Goal: Find specific fact: Find specific fact

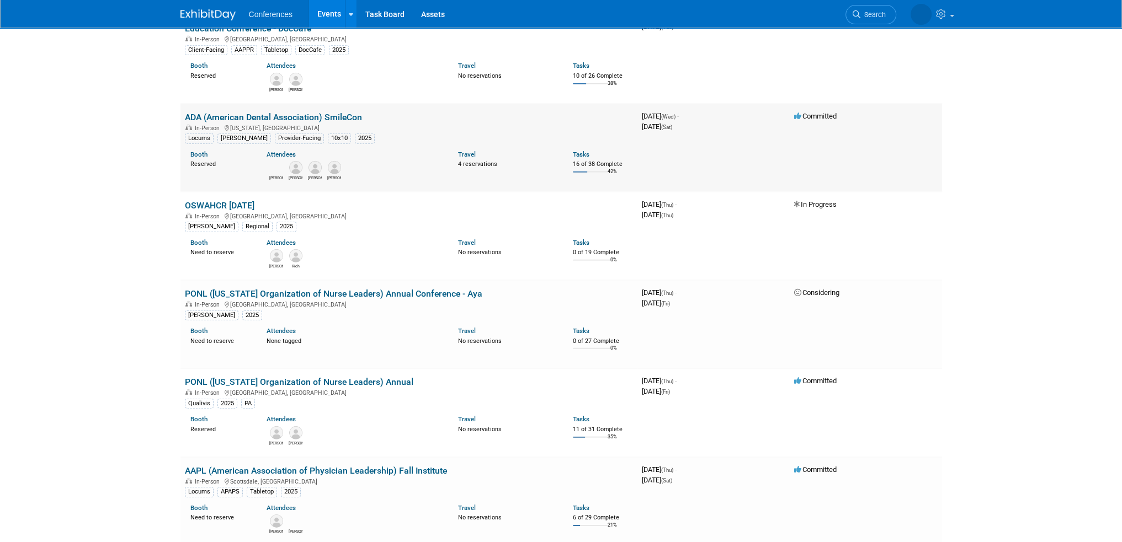
scroll to position [4525, 0]
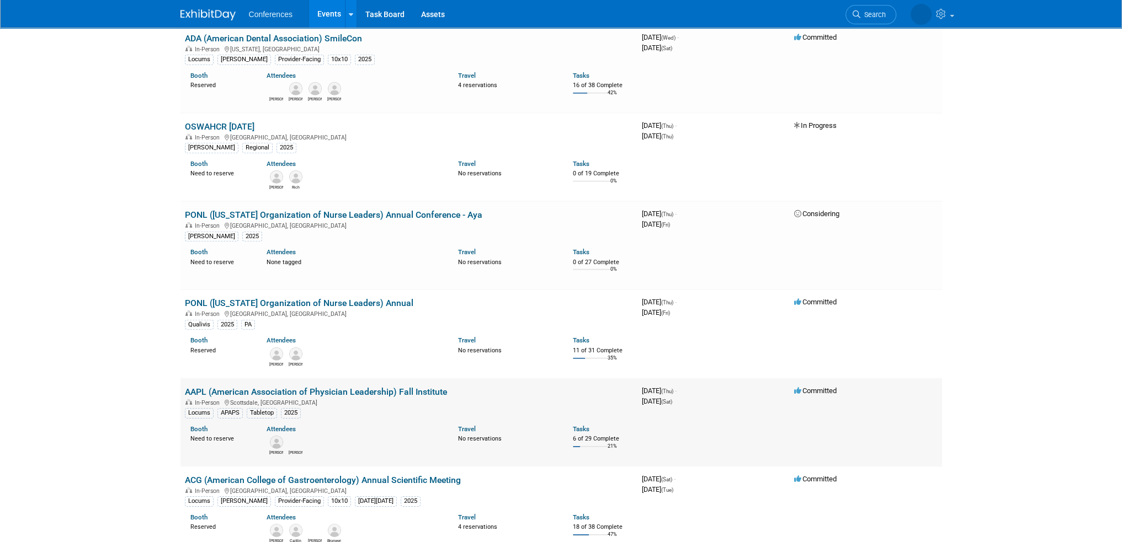
click at [312, 387] on link "AAPL (American Association of Physician Leadership) Fall Institute" at bounding box center [316, 392] width 262 height 10
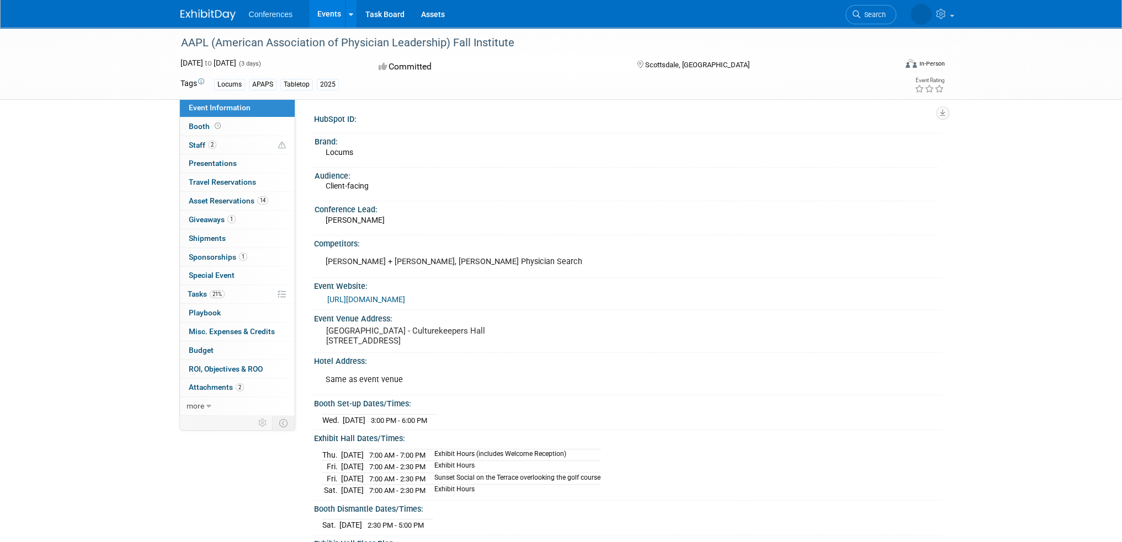
click at [339, 330] on pre "Westin Kierland Resort & Spa - Culturekeepers Hall 6902 E Greenway Pkwy., Scott…" at bounding box center [444, 336] width 237 height 20
drag, startPoint x: 339, startPoint y: 330, endPoint x: 422, endPoint y: 323, distance: 82.5
click at [422, 323] on div "Westin Kierland Resort & Spa - Culturekeepers Hall 6902 E Greenway Pkwy., Scott…" at bounding box center [444, 335] width 245 height 25
copy pre "Westin Kierland Resort & Spa"
